Goal: Navigation & Orientation: Understand site structure

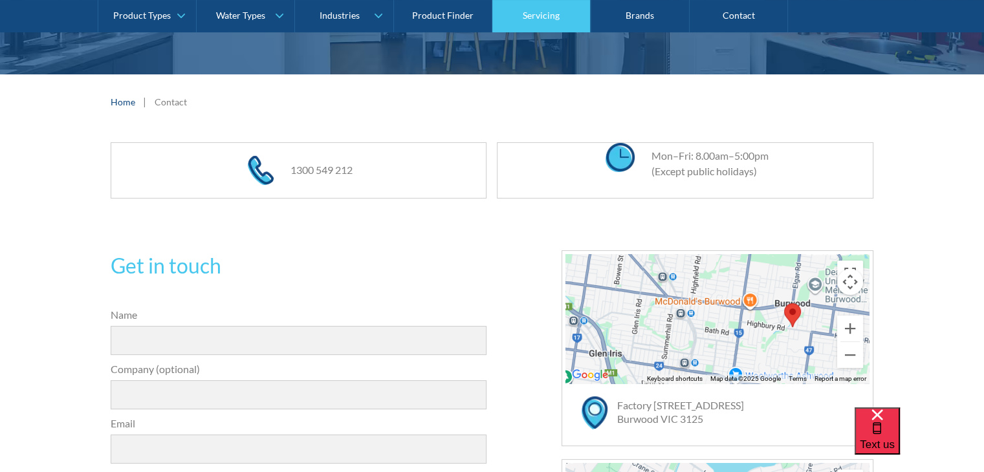
click at [529, 21] on link "Servicing" at bounding box center [541, 16] width 98 height 32
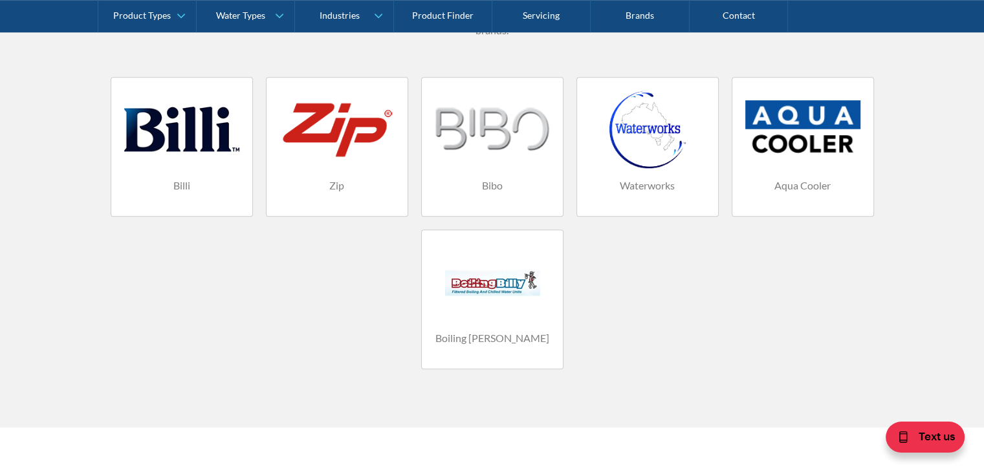
scroll to position [971, 0]
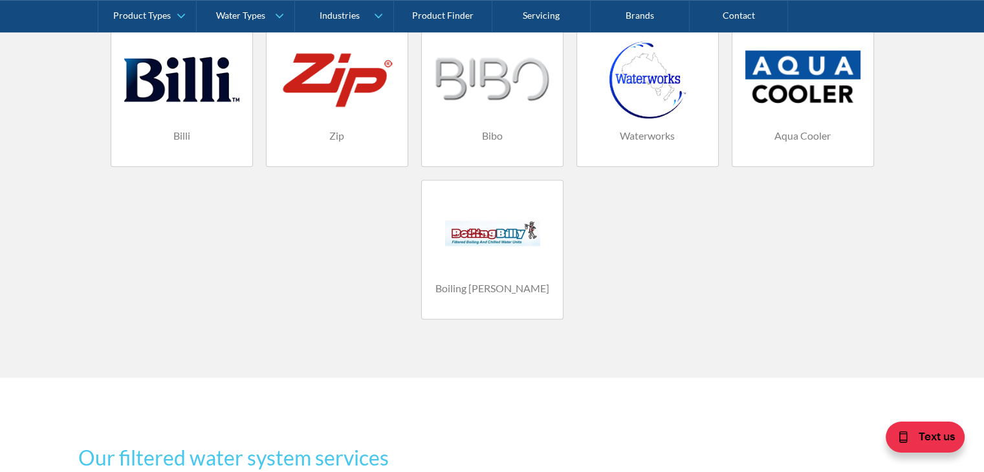
click at [508, 286] on h4 "Boiling [PERSON_NAME]" at bounding box center [492, 289] width 115 height 16
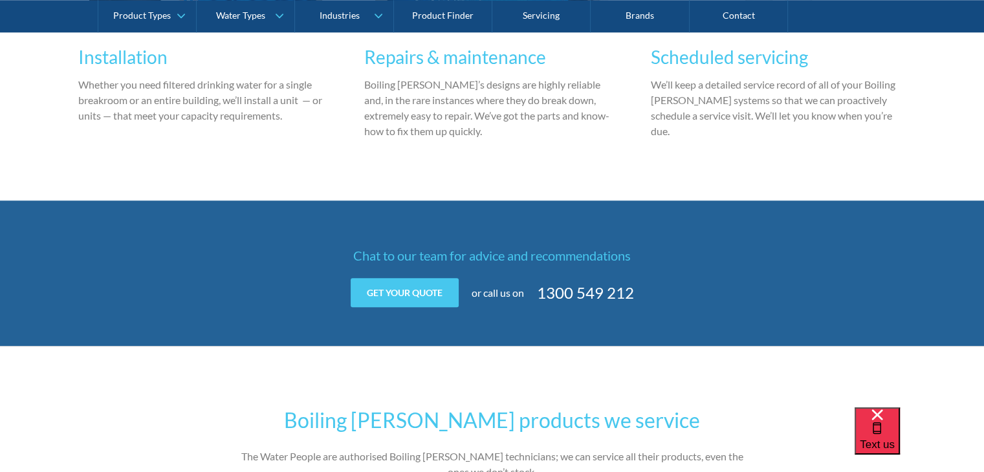
scroll to position [1553, 0]
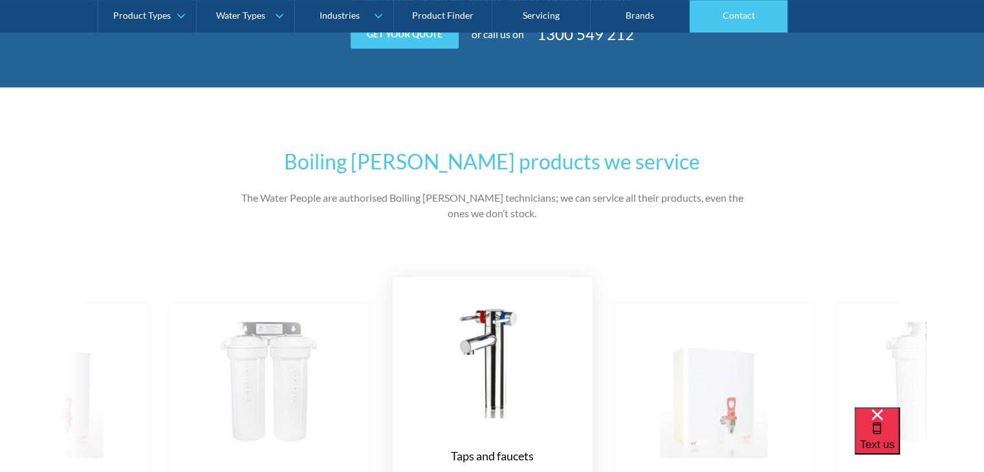
click at [751, 10] on link "Contact" at bounding box center [739, 16] width 98 height 32
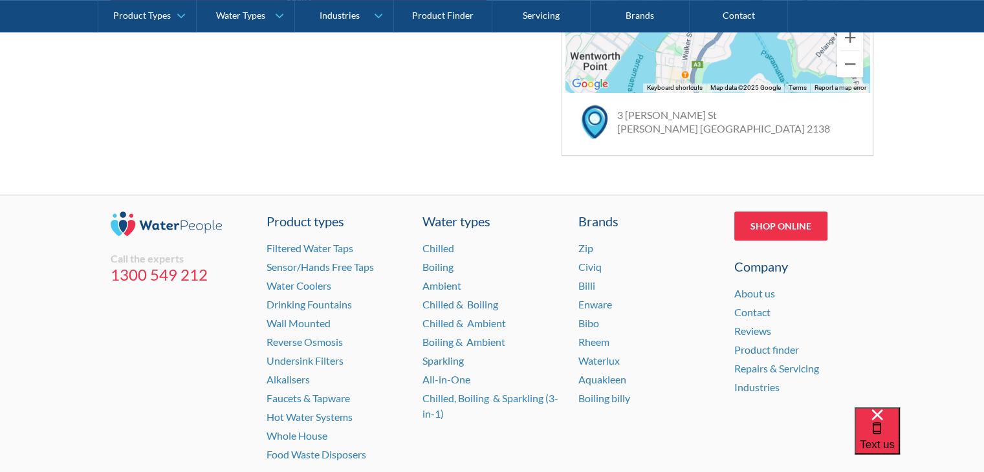
scroll to position [981, 0]
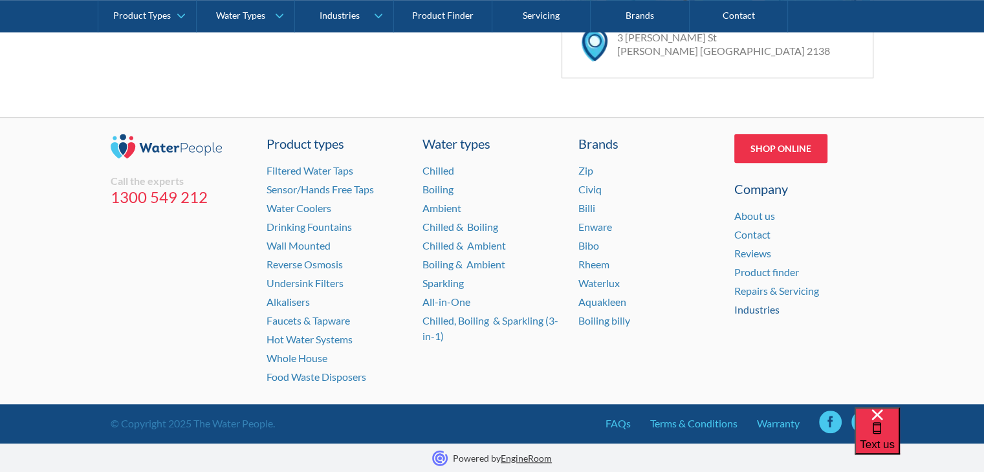
click at [752, 305] on link "Industries" at bounding box center [756, 309] width 45 height 12
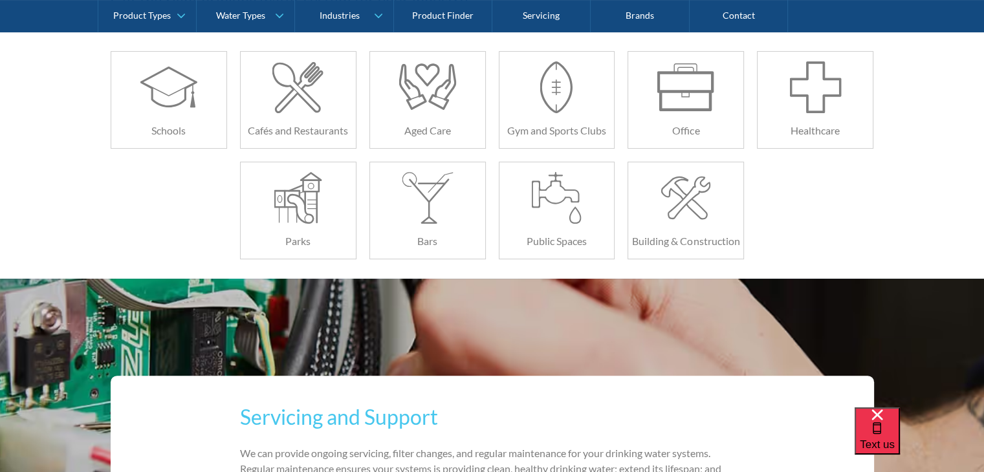
scroll to position [324, 0]
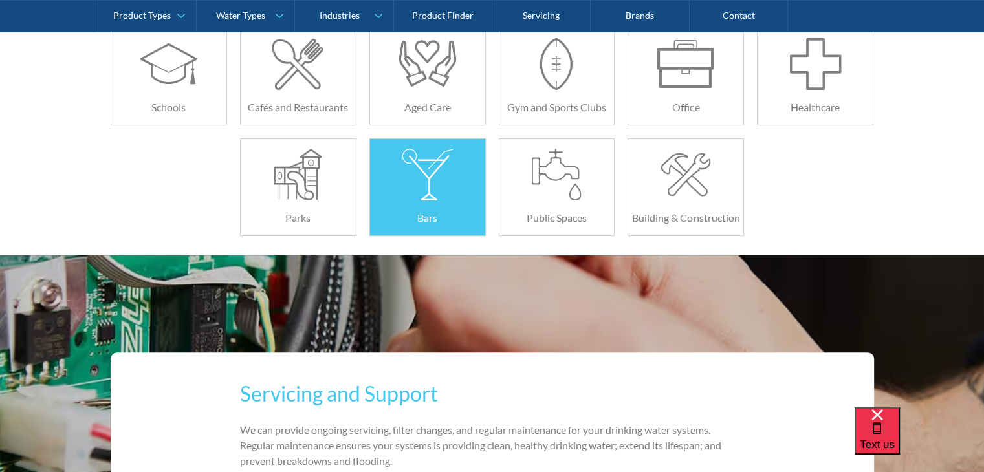
click at [429, 165] on div at bounding box center [428, 175] width 58 height 52
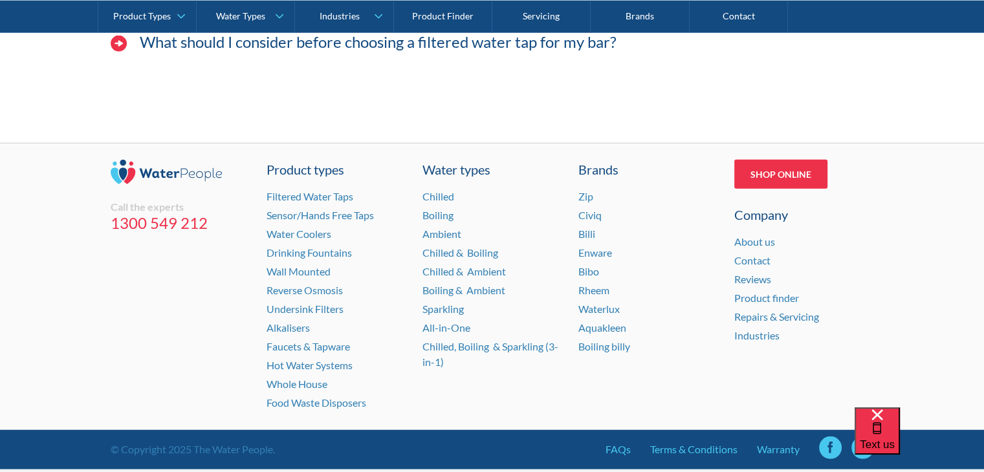
scroll to position [3326, 0]
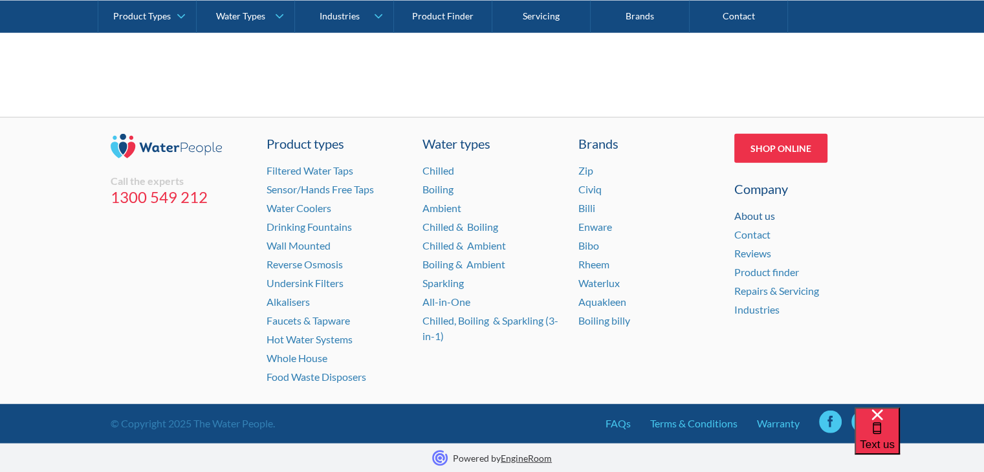
click at [760, 215] on link "About us" at bounding box center [754, 216] width 41 height 12
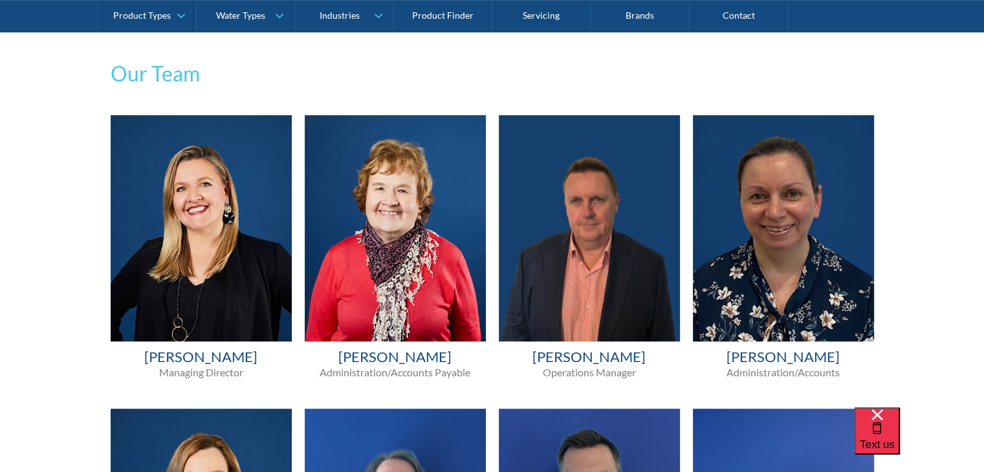
scroll to position [712, 0]
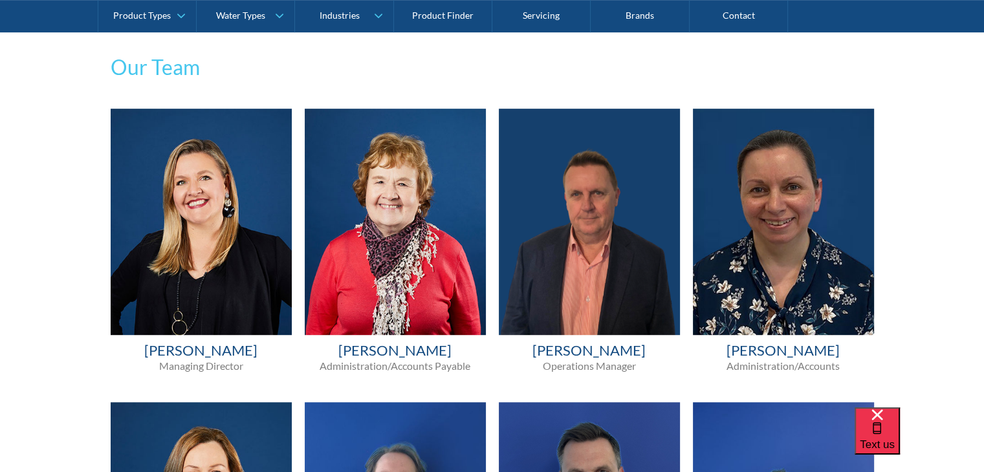
click at [214, 278] on img at bounding box center [201, 222] width 181 height 226
click at [227, 358] on h4 "Melissa Croxford" at bounding box center [201, 351] width 181 height 19
click at [208, 371] on p "Managing Director" at bounding box center [201, 367] width 181 height 14
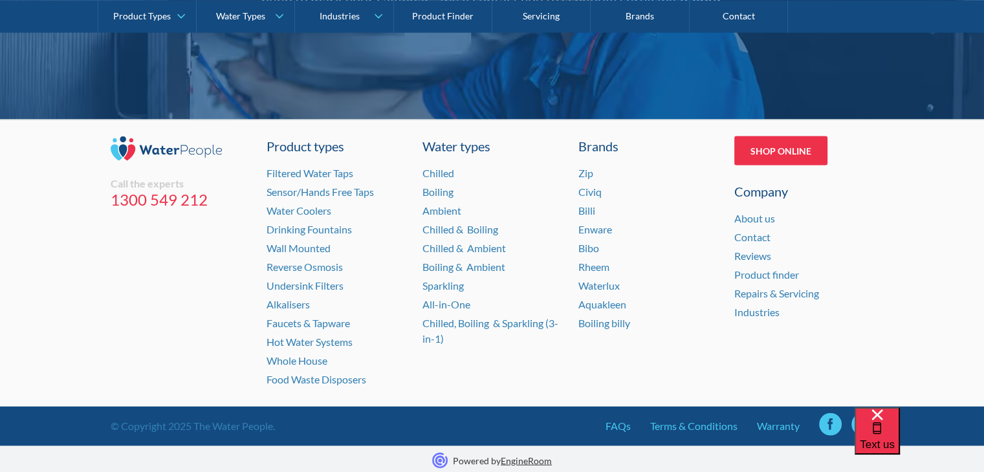
scroll to position [2720, 0]
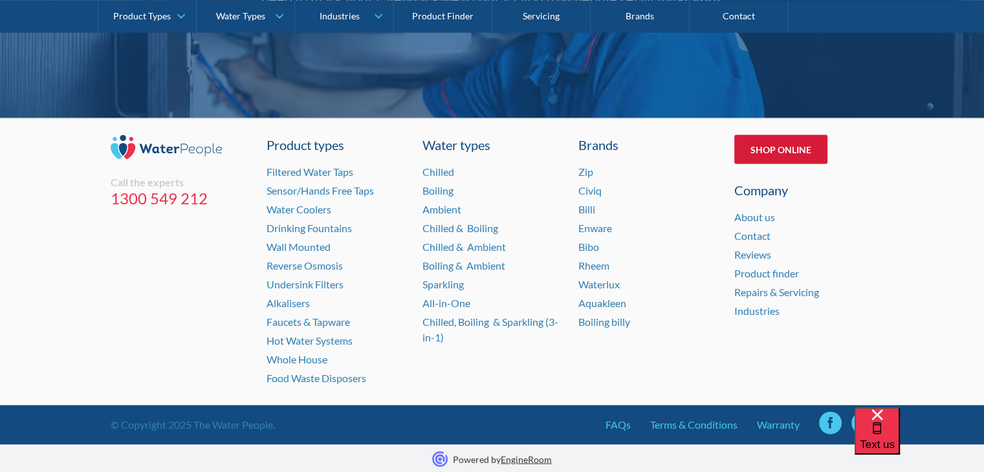
click at [803, 140] on link "Shop Online" at bounding box center [780, 149] width 93 height 29
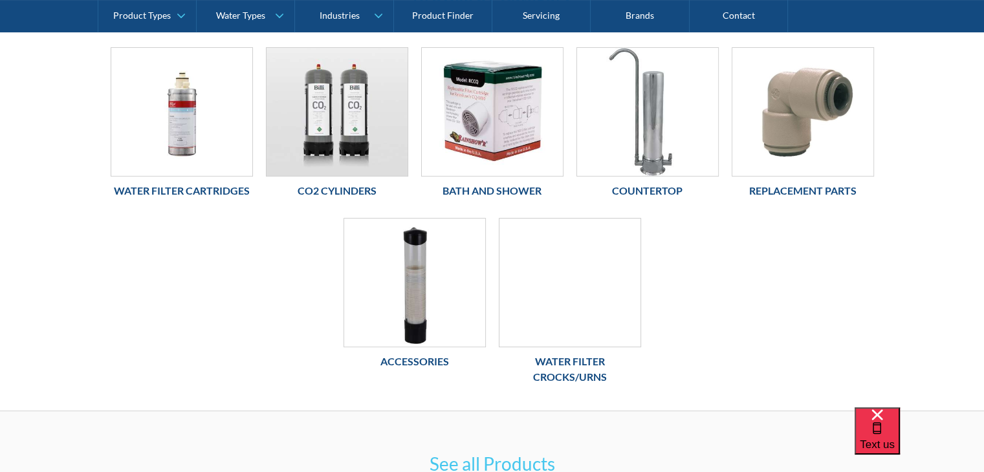
scroll to position [324, 0]
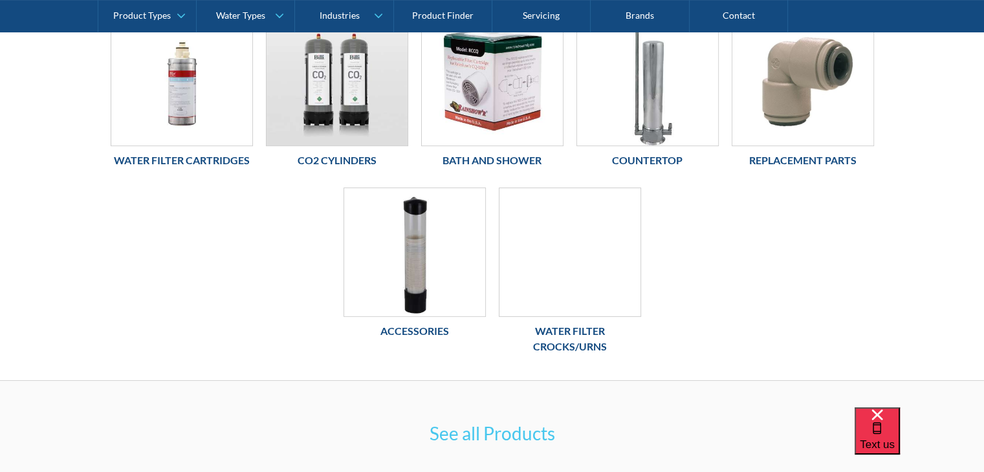
click at [426, 327] on h6 "Accessories" at bounding box center [415, 332] width 142 height 16
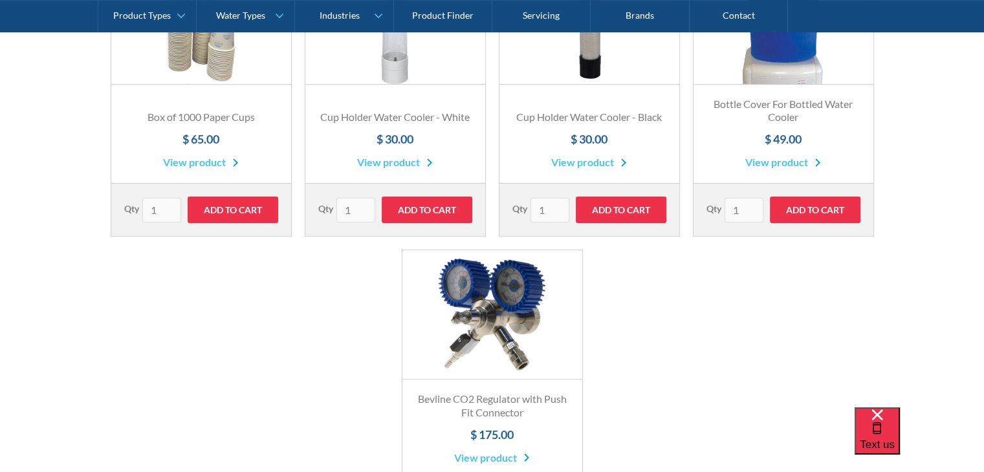
scroll to position [647, 0]
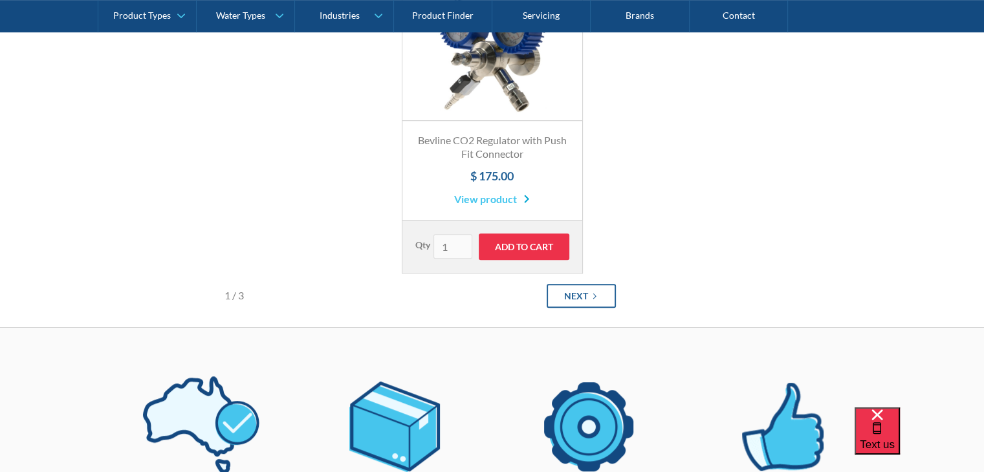
click at [585, 294] on div "Next" at bounding box center [576, 296] width 24 height 14
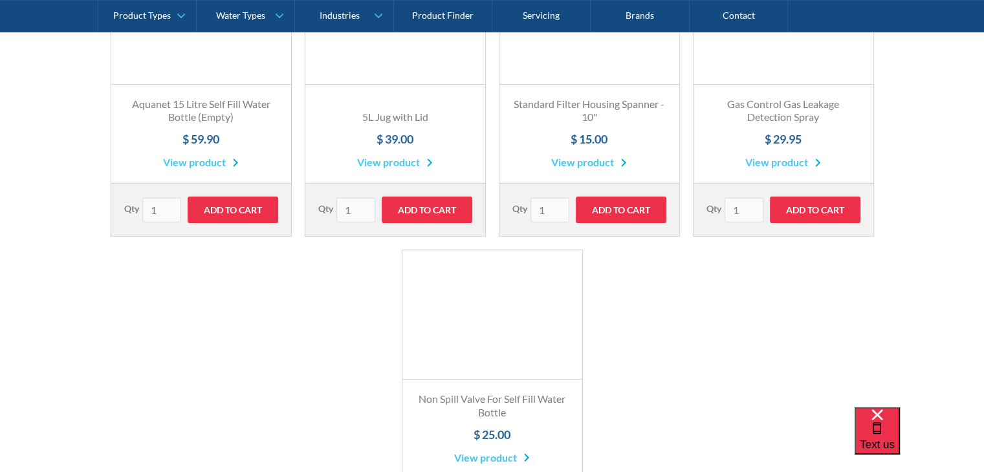
scroll to position [518, 0]
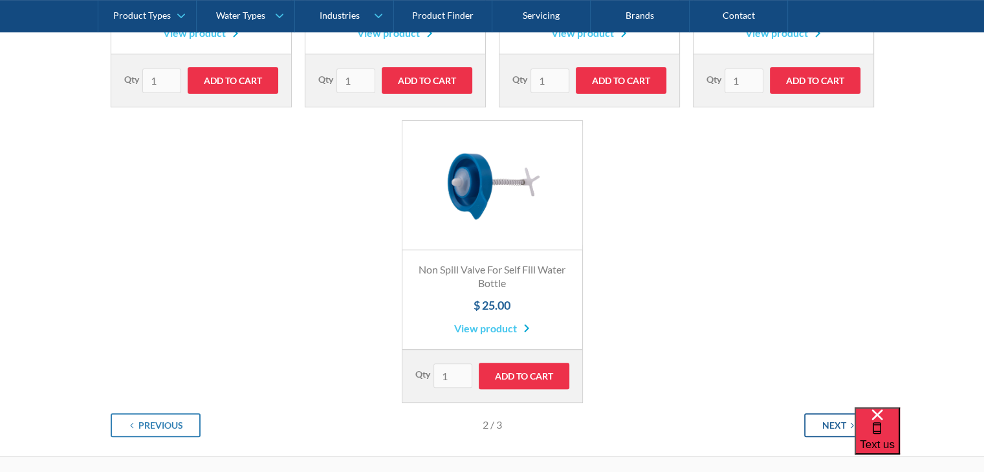
click at [843, 425] on div "Next" at bounding box center [834, 426] width 24 height 14
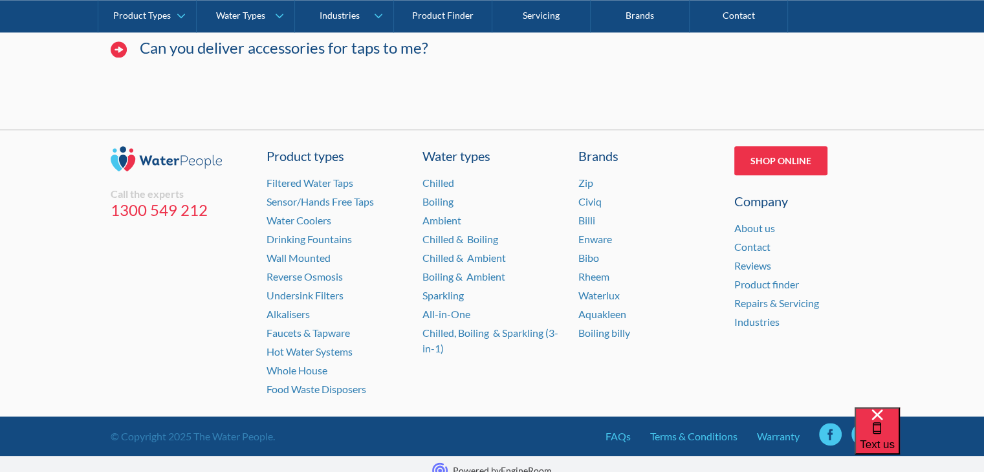
scroll to position [1621, 0]
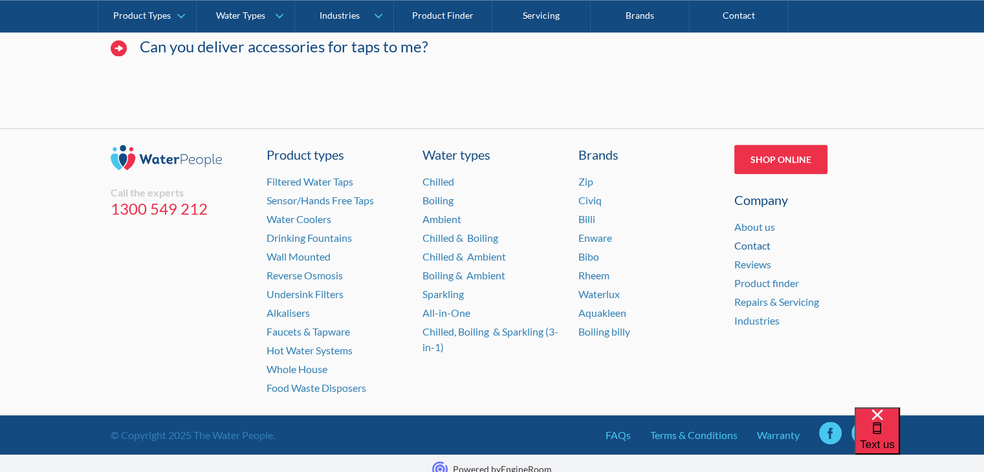
click at [753, 239] on link "Contact" at bounding box center [752, 245] width 36 height 12
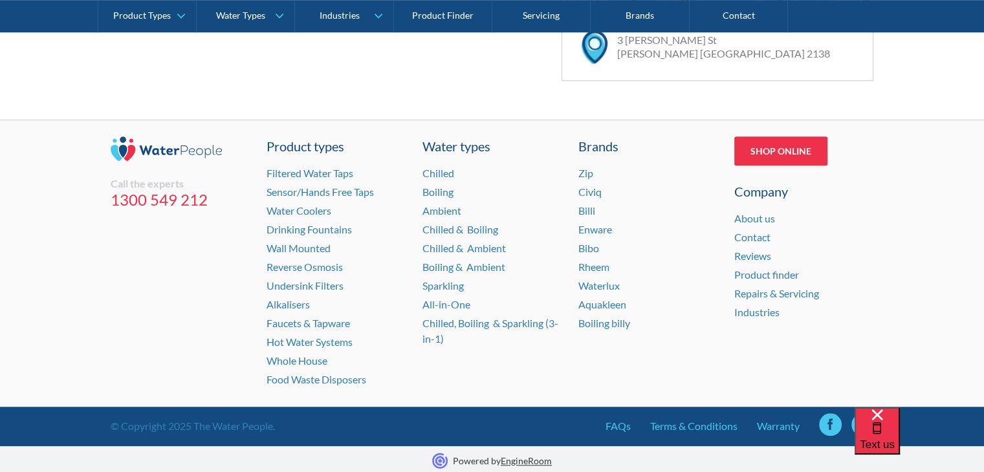
scroll to position [981, 0]
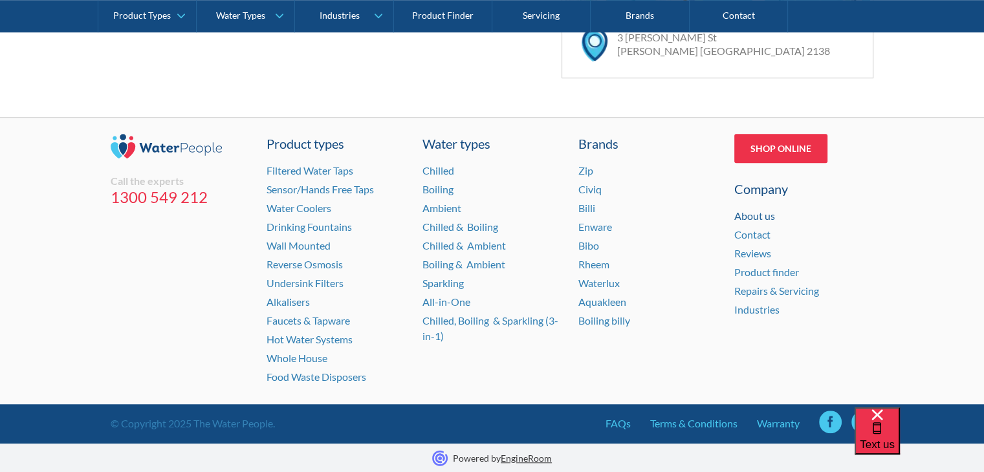
click at [752, 212] on link "About us" at bounding box center [754, 216] width 41 height 12
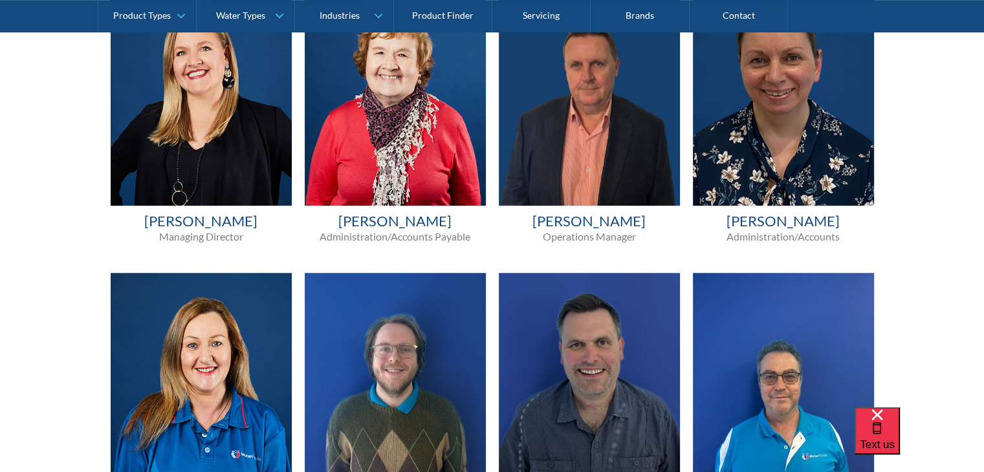
scroll to position [776, 0]
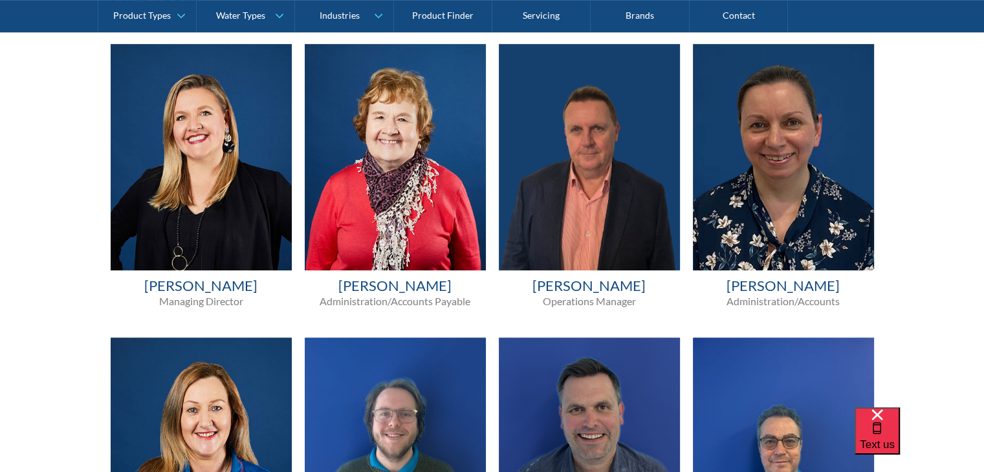
click at [595, 290] on h4 "[PERSON_NAME]" at bounding box center [589, 286] width 181 height 19
click at [600, 302] on p "Operations Manager" at bounding box center [589, 302] width 181 height 14
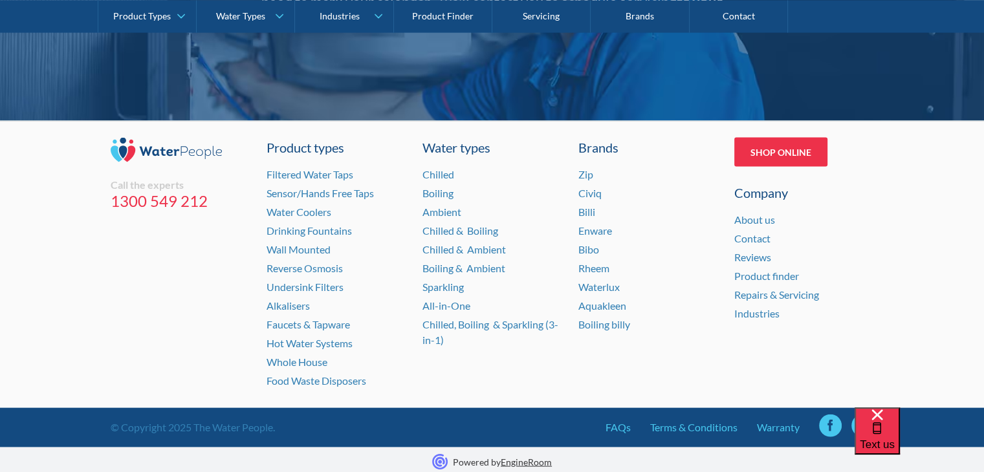
scroll to position [2720, 0]
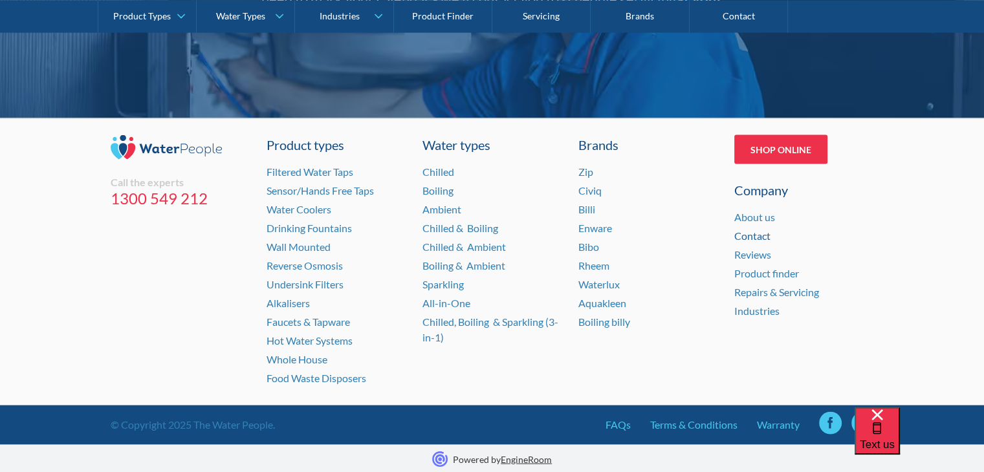
click at [754, 236] on link "Contact" at bounding box center [752, 236] width 36 height 12
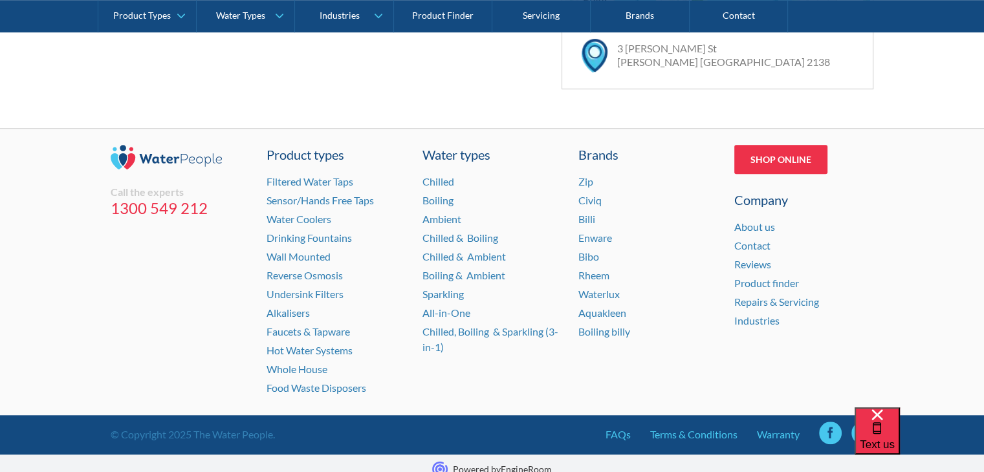
scroll to position [971, 0]
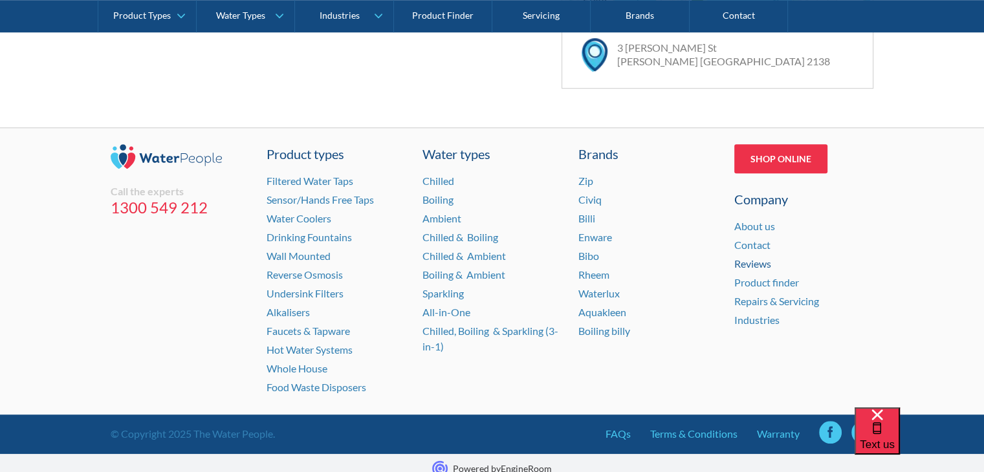
click at [749, 261] on link "Reviews" at bounding box center [752, 264] width 37 height 12
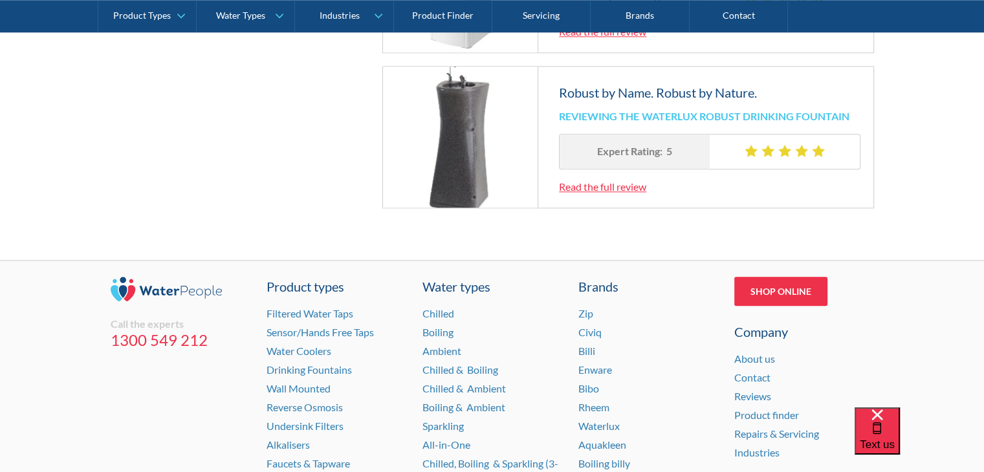
scroll to position [1530, 0]
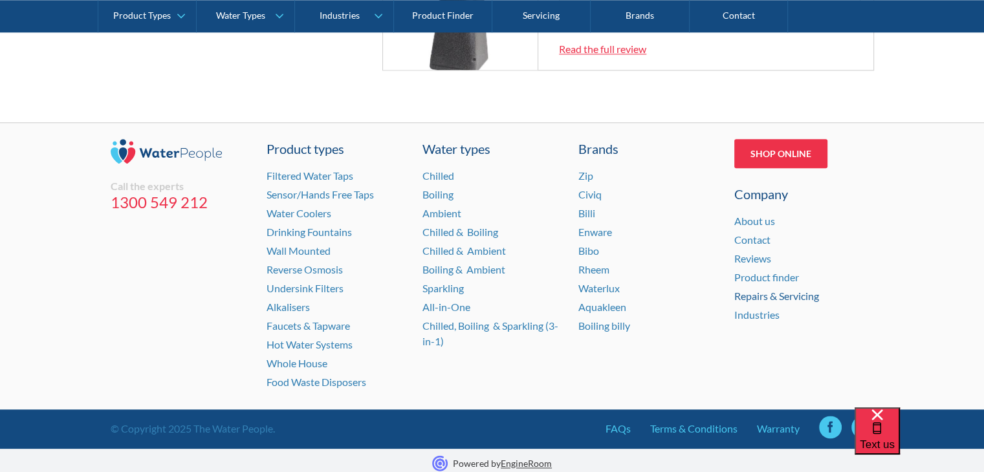
click at [769, 290] on link "Repairs & Servicing" at bounding box center [776, 296] width 85 height 12
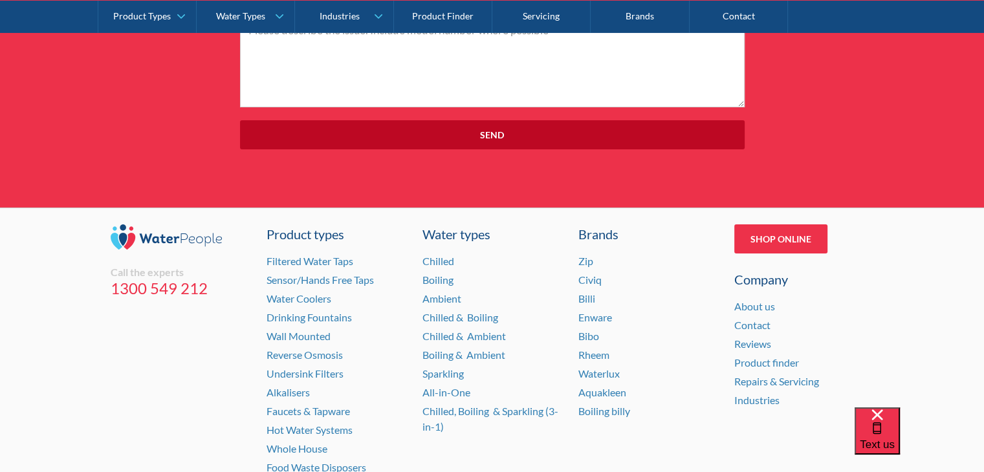
scroll to position [4726, 0]
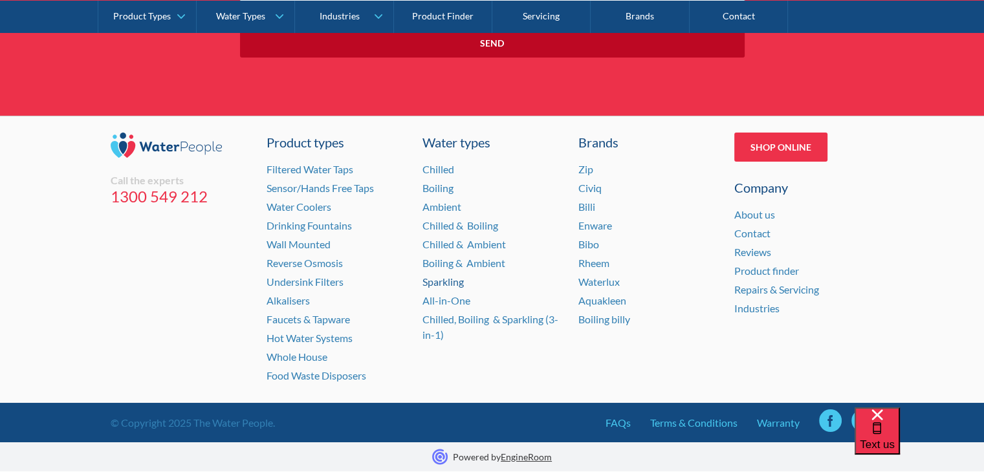
click at [451, 285] on link "Sparkling" at bounding box center [443, 282] width 41 height 12
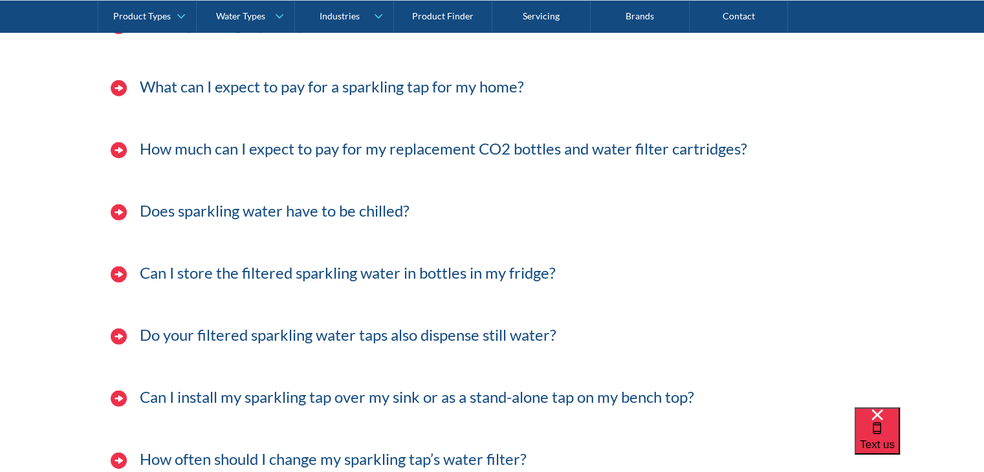
scroll to position [3887, 0]
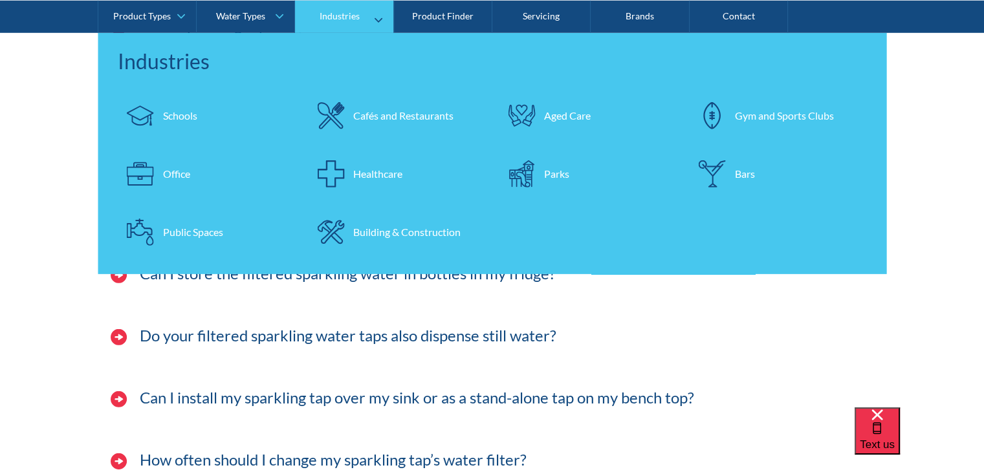
click at [395, 118] on div "Cafés and Restaurants" at bounding box center [403, 115] width 100 height 16
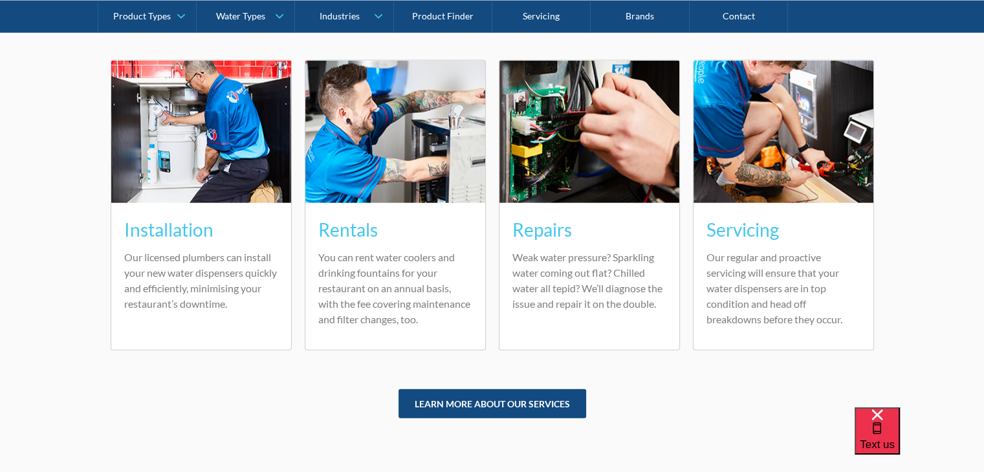
scroll to position [2976, 0]
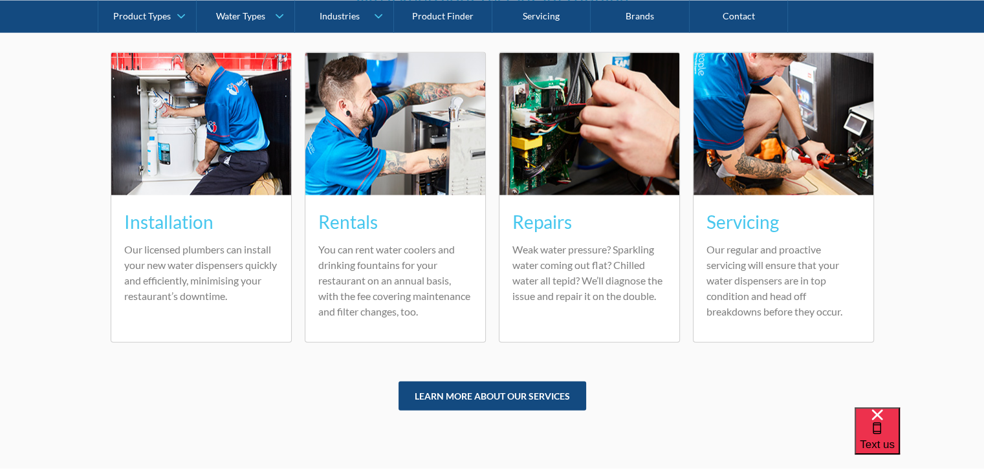
click at [772, 225] on h3 "Servicing" at bounding box center [784, 221] width 154 height 27
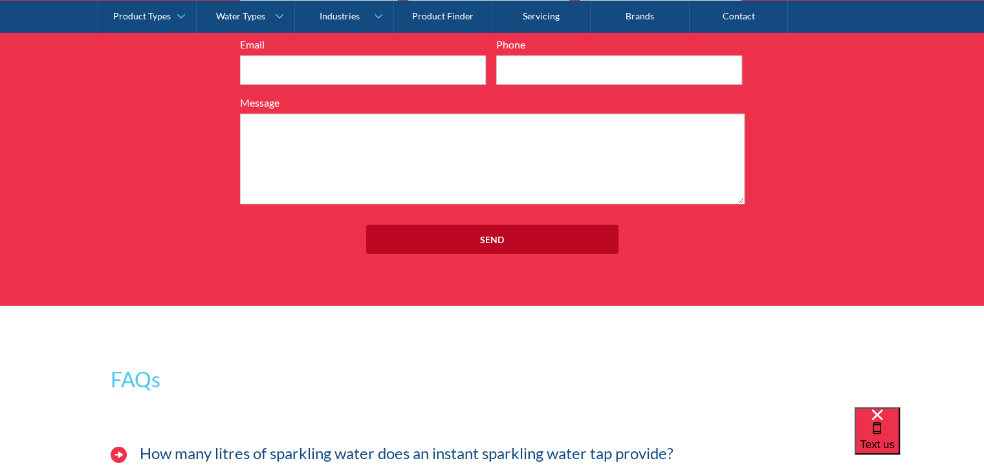
scroll to position [4335, 0]
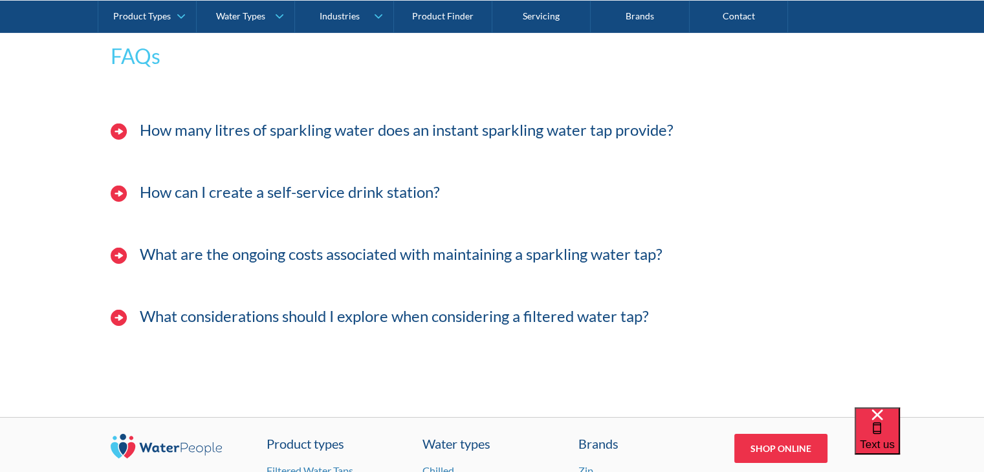
click at [111, 140] on img at bounding box center [119, 132] width 16 height 16
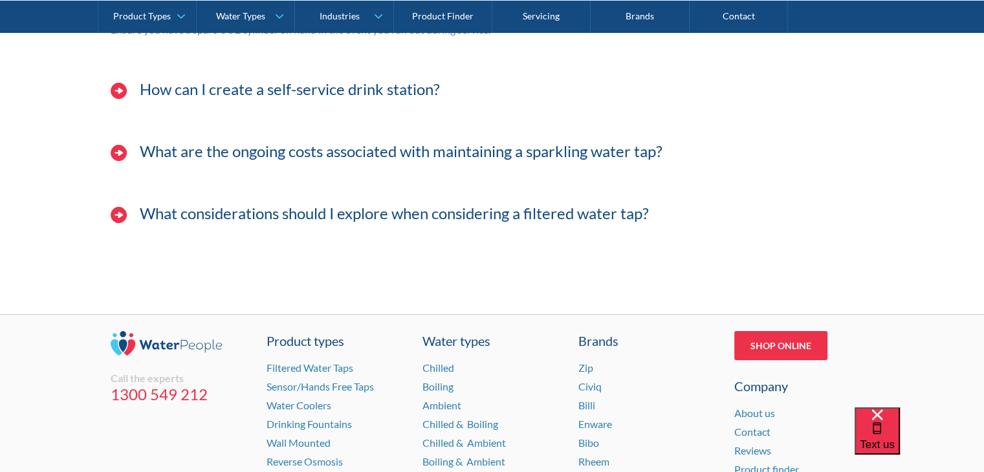
scroll to position [4400, 0]
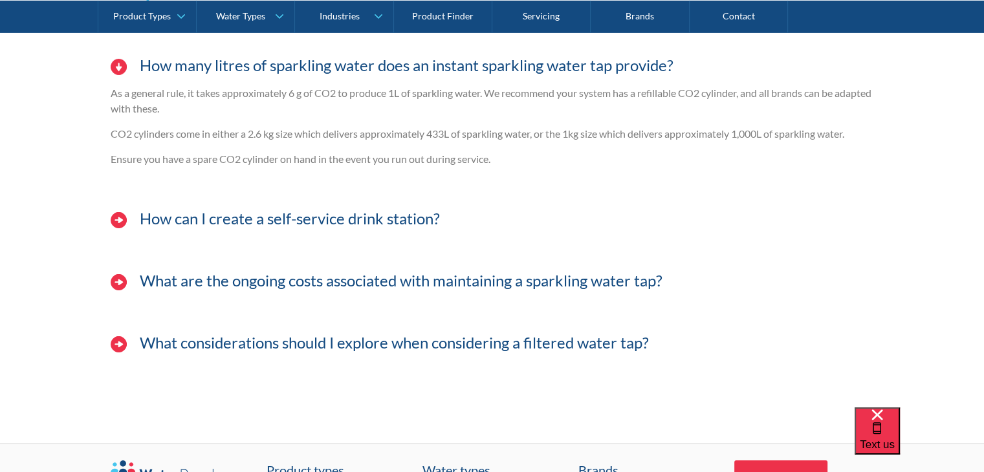
click at [113, 228] on img at bounding box center [119, 220] width 16 height 16
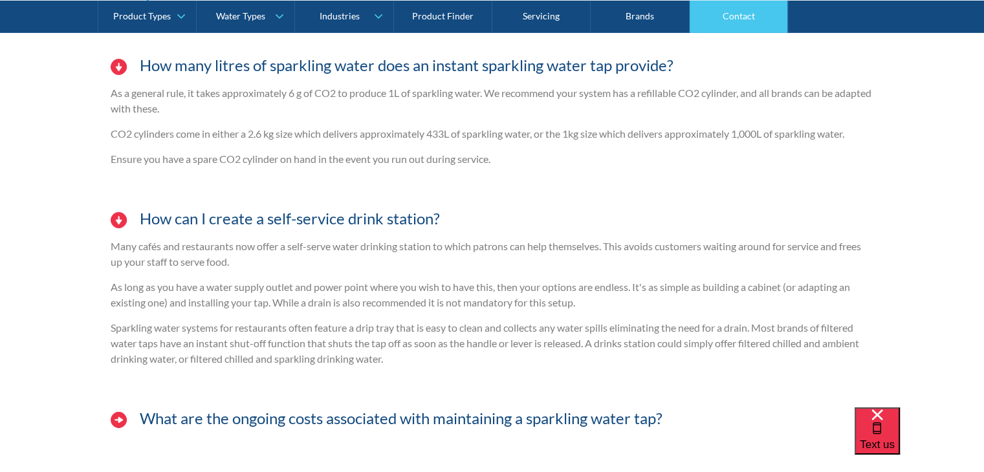
click at [755, 16] on link "Contact" at bounding box center [739, 16] width 98 height 32
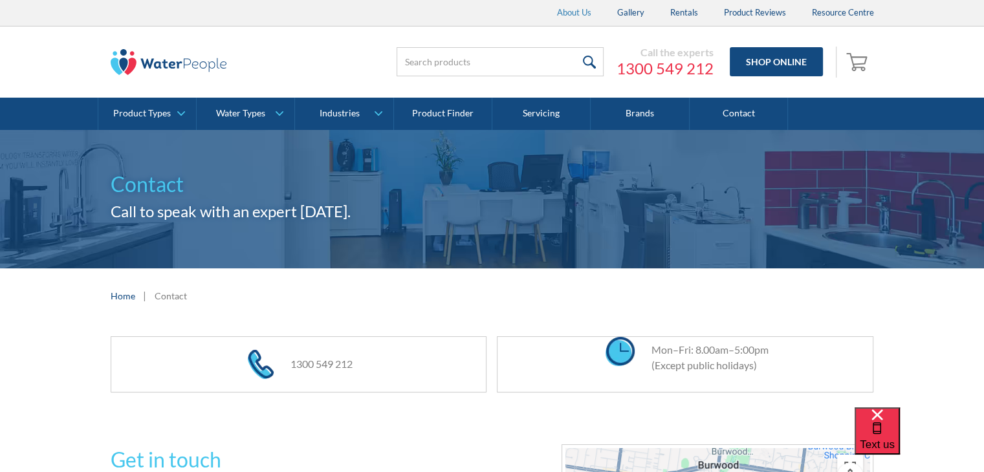
click at [555, 14] on link "About Us" at bounding box center [574, 13] width 60 height 26
